Goal: Task Accomplishment & Management: Manage account settings

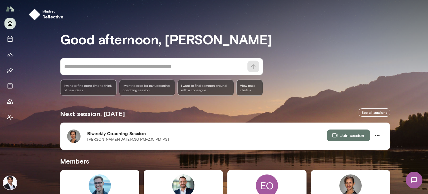
scroll to position [111, 0]
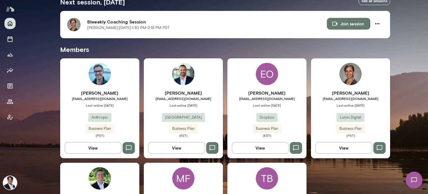
click at [351, 99] on span "[EMAIL_ADDRESS][DOMAIN_NAME]" at bounding box center [350, 98] width 79 height 4
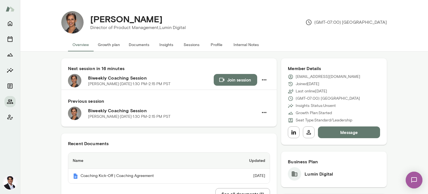
click at [107, 45] on button "Growth plan" at bounding box center [108, 44] width 31 height 13
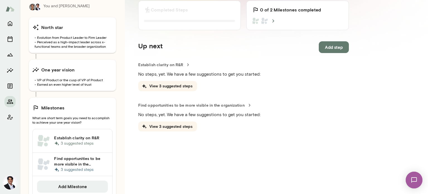
scroll to position [103, 0]
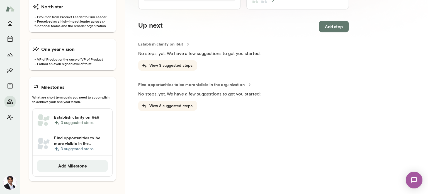
click at [69, 144] on h6 "Find opportunities to be more visible in the organization" at bounding box center [81, 140] width 54 height 11
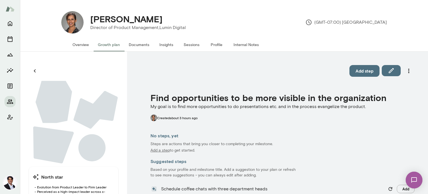
scroll to position [61, 0]
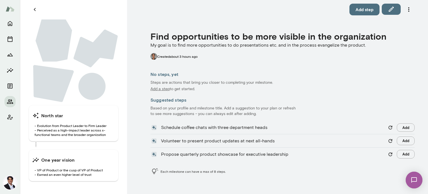
drag, startPoint x: 428, startPoint y: 18, endPoint x: 276, endPoint y: 73, distance: 161.8
click at [276, 73] on h6 "No steps, yet" at bounding box center [282, 74] width 264 height 7
click at [216, 101] on h6 "Suggested steps" at bounding box center [282, 99] width 264 height 7
click at [163, 89] on p "Add a step" at bounding box center [159, 89] width 19 height 6
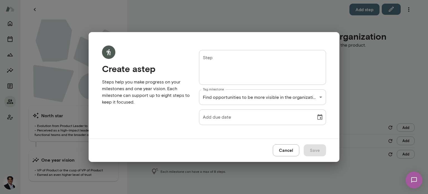
click at [179, 30] on div "**********" at bounding box center [214, 97] width 428 height 194
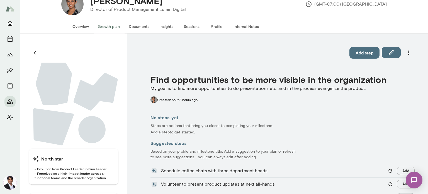
scroll to position [0, 0]
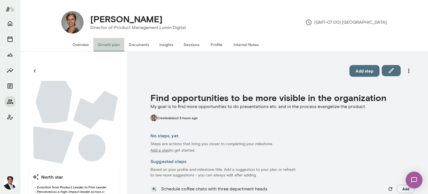
click at [114, 45] on button "Growth plan" at bounding box center [108, 44] width 31 height 13
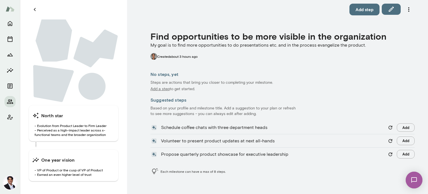
click at [202, 67] on div "Find opportunities to be more visible in the organization My goal is to find mo…" at bounding box center [282, 61] width 264 height 61
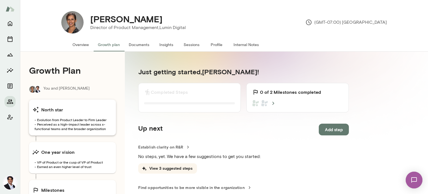
scroll to position [103, 0]
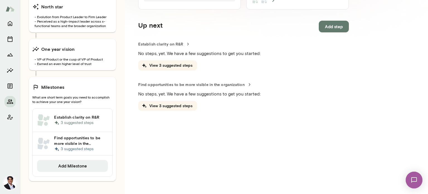
click at [85, 117] on h6 "Establish clarity on R&R" at bounding box center [81, 117] width 54 height 6
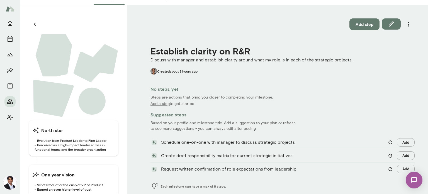
scroll to position [61, 0]
